Goal: Information Seeking & Learning: Learn about a topic

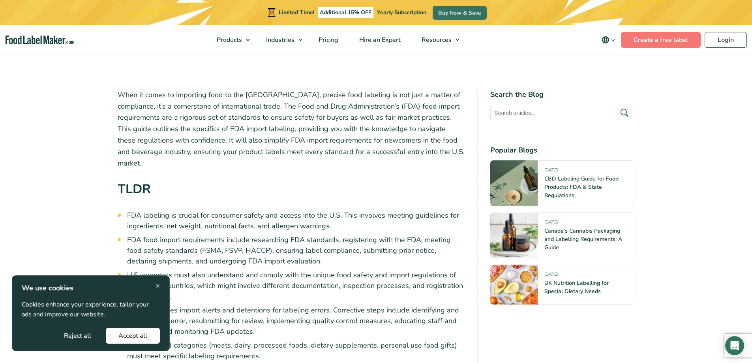
scroll to position [276, 0]
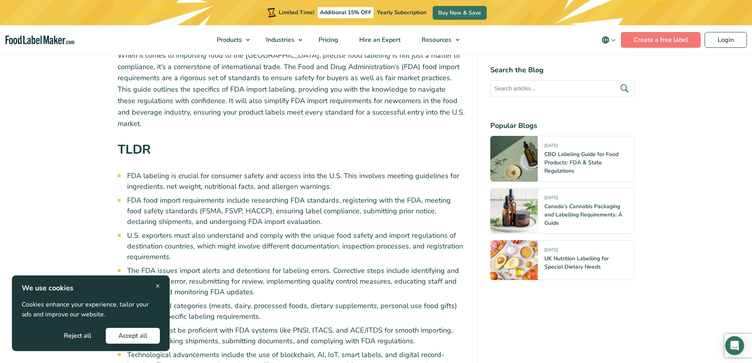
click at [156, 287] on span "×" at bounding box center [158, 285] width 4 height 11
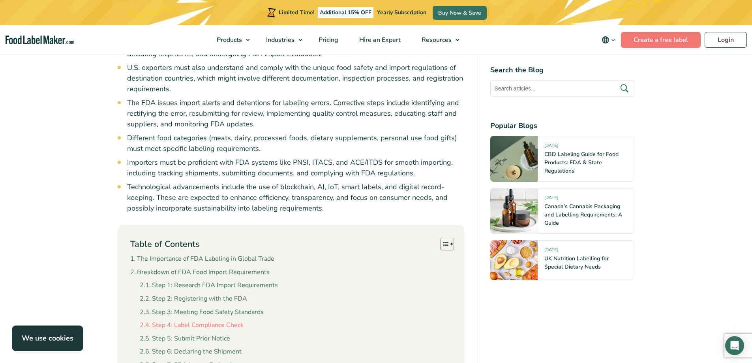
scroll to position [474, 0]
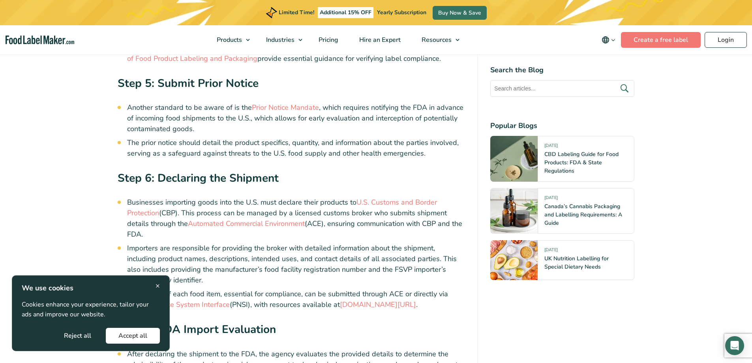
scroll to position [1641, 0]
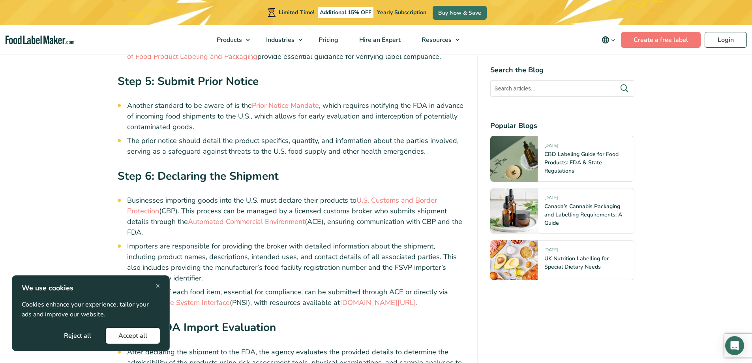
click at [159, 284] on span "×" at bounding box center [158, 285] width 4 height 11
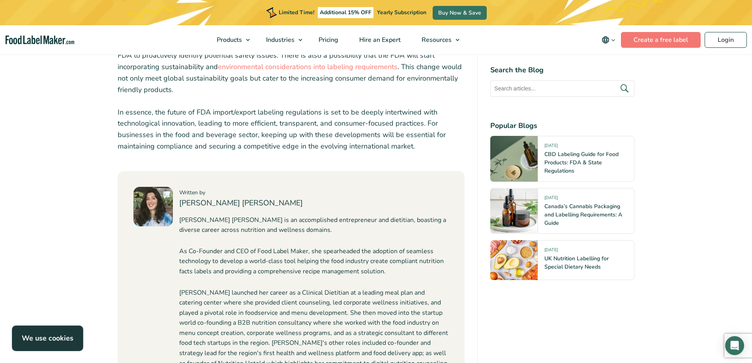
scroll to position [4037, 0]
